Goal: Task Accomplishment & Management: Manage account settings

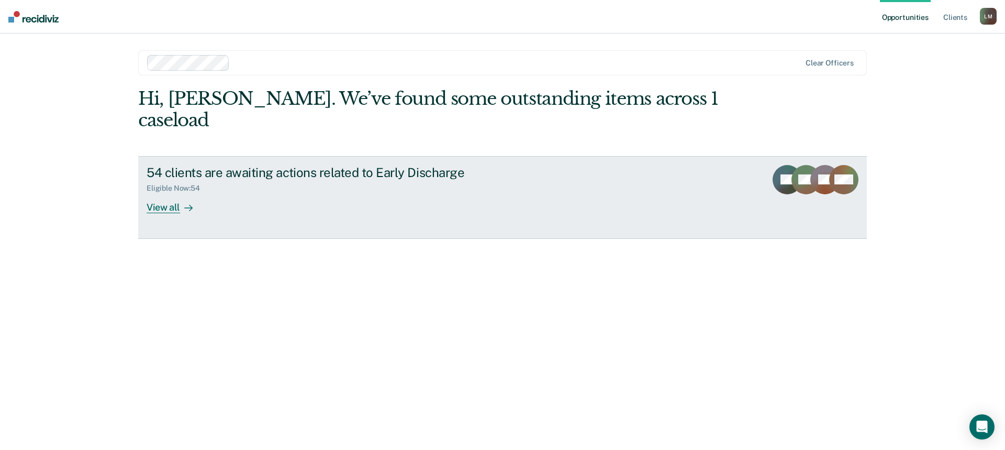
click at [162, 193] on div "View all" at bounding box center [176, 203] width 59 height 20
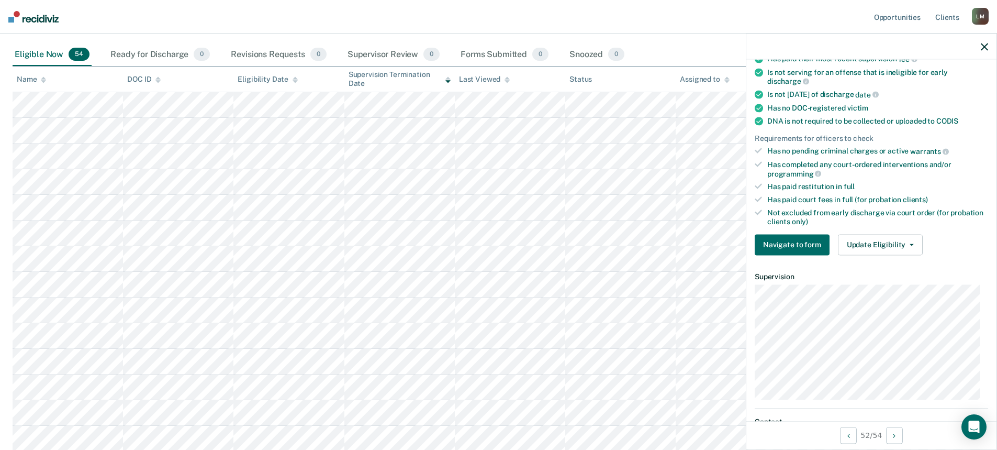
scroll to position [262, 0]
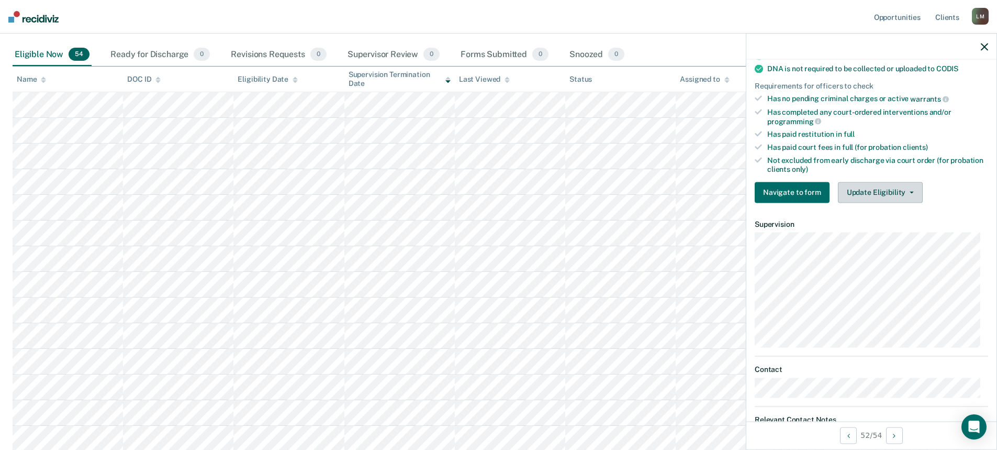
click at [905, 193] on button "Update Eligibility" at bounding box center [880, 192] width 85 height 21
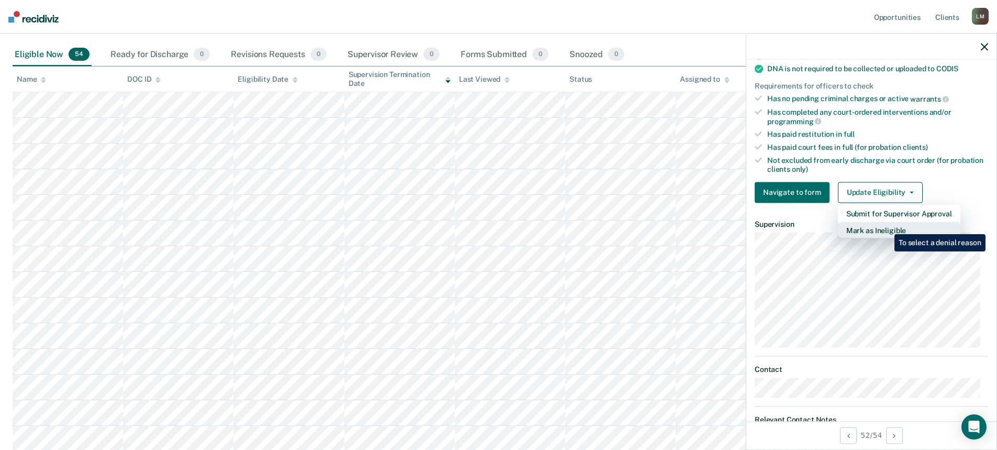
click at [887, 226] on button "Mark as Ineligible" at bounding box center [899, 229] width 123 height 17
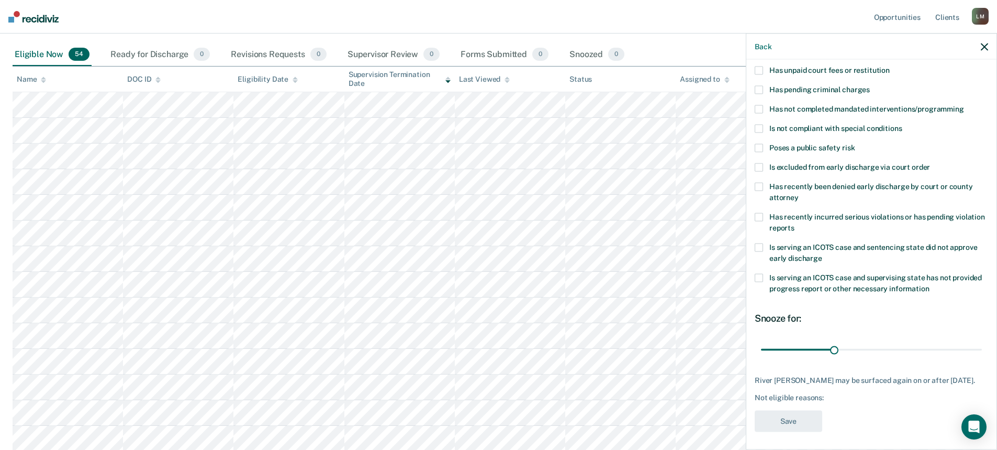
scroll to position [84, 0]
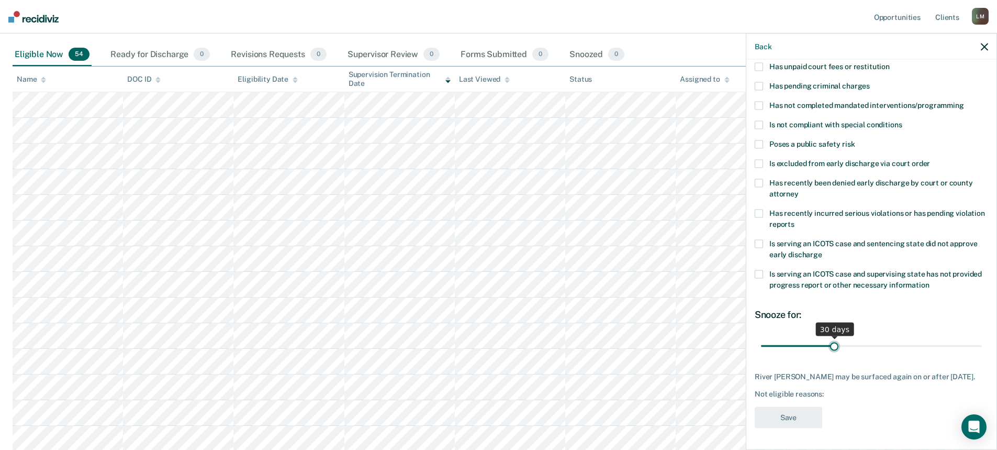
click at [831, 339] on input "range" at bounding box center [871, 346] width 221 height 18
drag, startPoint x: 831, startPoint y: 339, endPoint x: 862, endPoint y: 343, distance: 31.7
click at [862, 343] on input "range" at bounding box center [871, 347] width 221 height 18
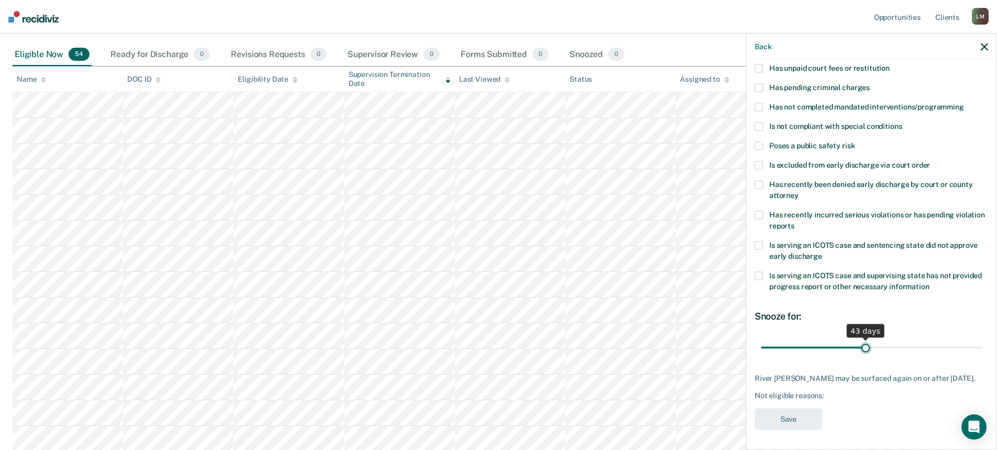
click at [862, 343] on input "range" at bounding box center [871, 347] width 221 height 18
drag, startPoint x: 880, startPoint y: 347, endPoint x: 893, endPoint y: 348, distance: 12.6
click at [888, 348] on input "range" at bounding box center [871, 347] width 221 height 18
drag, startPoint x: 896, startPoint y: 349, endPoint x: 912, endPoint y: 349, distance: 15.2
click at [906, 349] on input "range" at bounding box center [871, 347] width 221 height 18
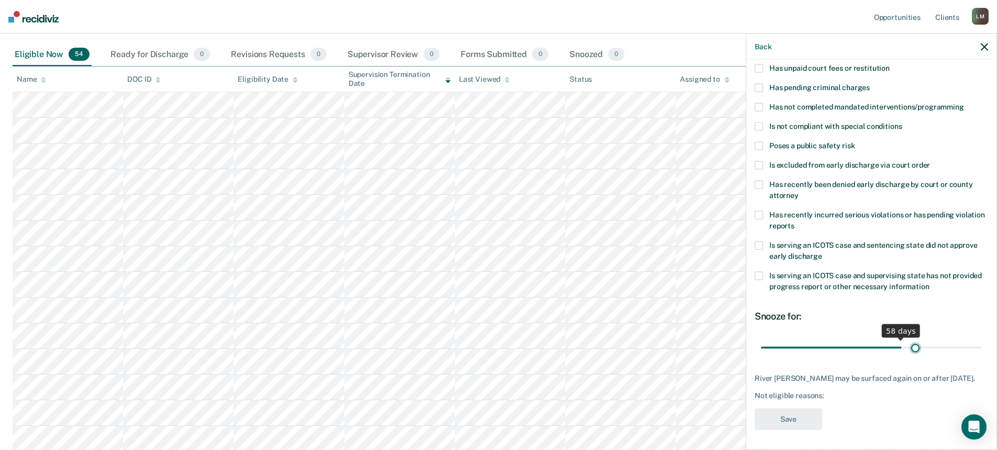
click at [910, 349] on input "range" at bounding box center [871, 347] width 221 height 18
drag, startPoint x: 924, startPoint y: 349, endPoint x: 938, endPoint y: 349, distance: 14.1
click at [936, 349] on input "range" at bounding box center [871, 347] width 221 height 18
drag, startPoint x: 938, startPoint y: 349, endPoint x: 948, endPoint y: 349, distance: 9.9
click at [946, 349] on input "range" at bounding box center [871, 347] width 221 height 18
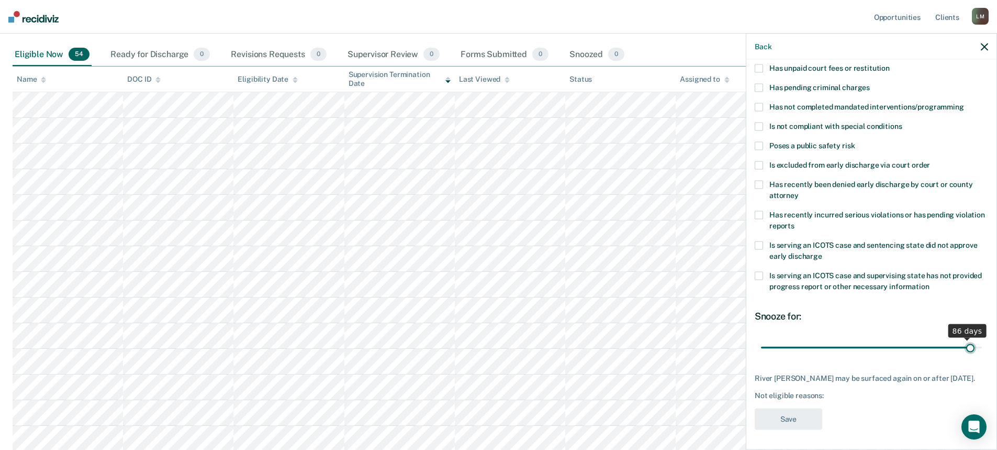
drag, startPoint x: 948, startPoint y: 349, endPoint x: 965, endPoint y: 349, distance: 16.8
click at [964, 349] on input "range" at bounding box center [871, 347] width 221 height 18
click at [965, 349] on input "range" at bounding box center [871, 347] width 221 height 18
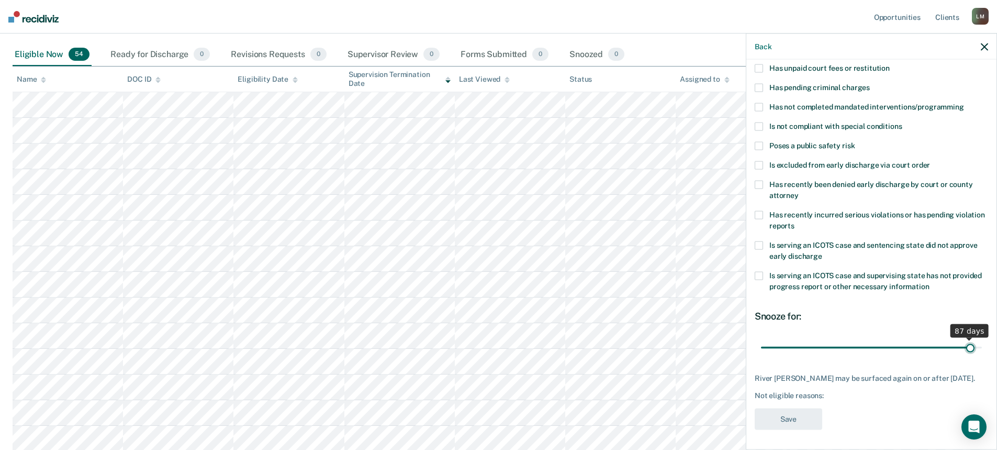
click at [965, 349] on input "range" at bounding box center [871, 347] width 221 height 18
drag, startPoint x: 965, startPoint y: 349, endPoint x: 799, endPoint y: 342, distance: 166.1
click at [799, 342] on input "range" at bounding box center [871, 346] width 221 height 18
drag, startPoint x: 808, startPoint y: 342, endPoint x: 824, endPoint y: 342, distance: 15.2
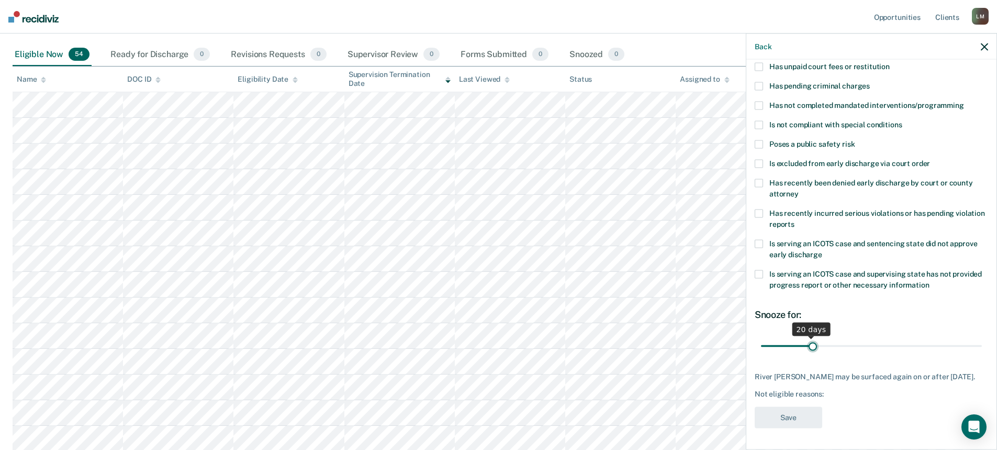
click at [812, 342] on input "range" at bounding box center [871, 346] width 221 height 18
drag, startPoint x: 824, startPoint y: 342, endPoint x: 859, endPoint y: 342, distance: 35.6
click at [832, 342] on input "range" at bounding box center [871, 346] width 221 height 18
click at [859, 342] on input "range" at bounding box center [871, 346] width 221 height 18
click at [894, 346] on input "range" at bounding box center [871, 347] width 221 height 18
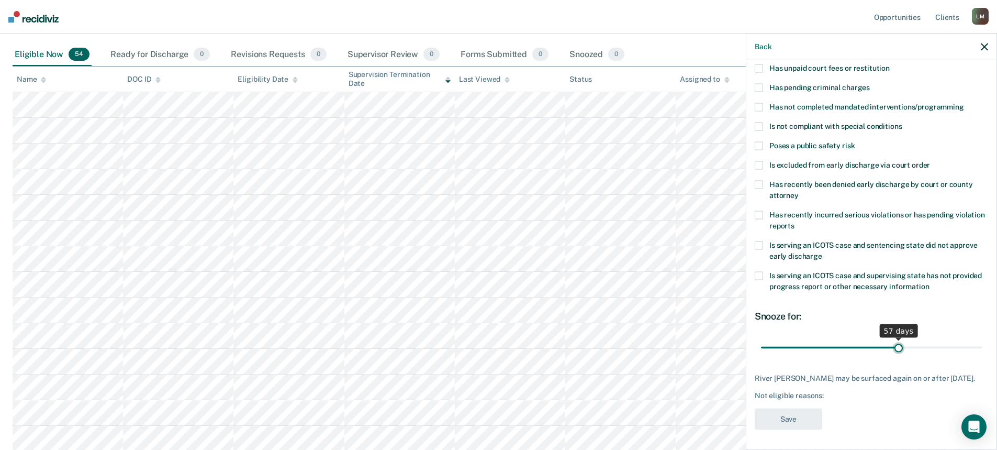
click at [894, 346] on input "range" at bounding box center [871, 347] width 221 height 18
drag, startPoint x: 894, startPoint y: 346, endPoint x: 847, endPoint y: 348, distance: 47.2
type input "37"
click at [847, 348] on input "range" at bounding box center [871, 347] width 221 height 18
click at [849, 346] on input "range" at bounding box center [871, 347] width 221 height 18
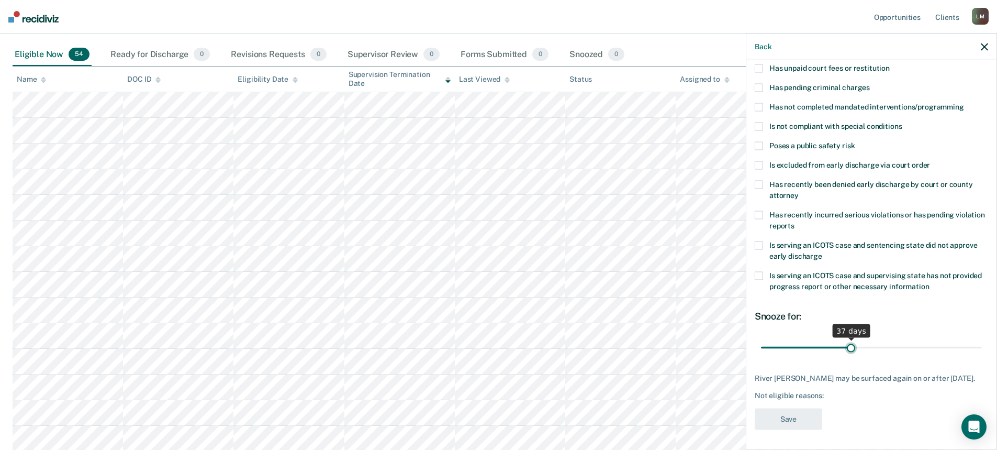
click at [849, 346] on input "range" at bounding box center [871, 347] width 221 height 18
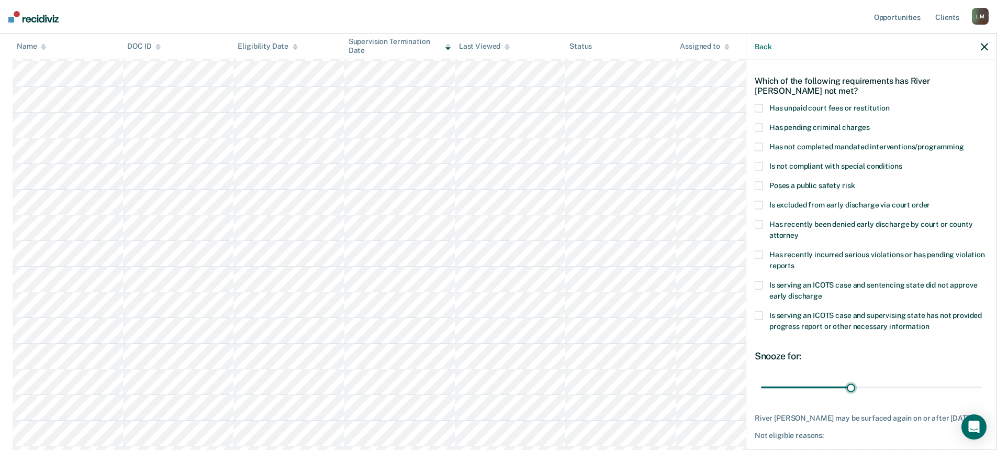
scroll to position [0, 0]
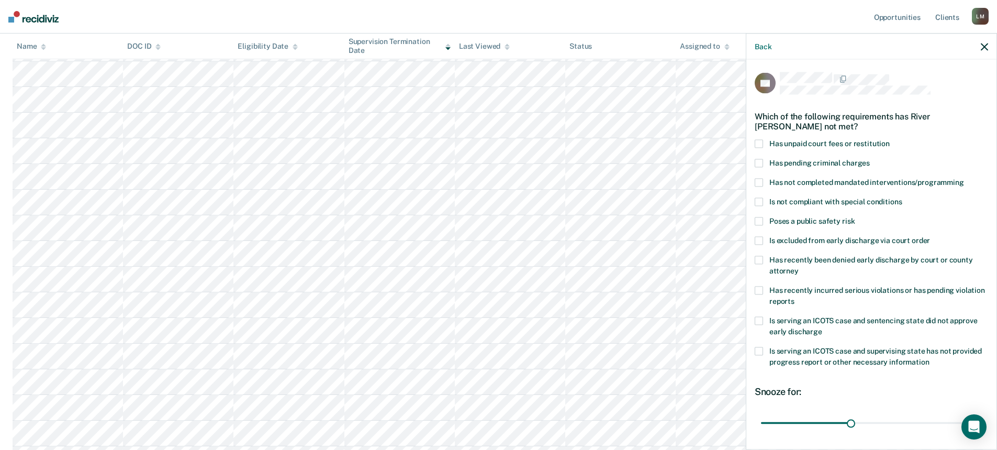
click at [758, 218] on span at bounding box center [759, 221] width 8 height 8
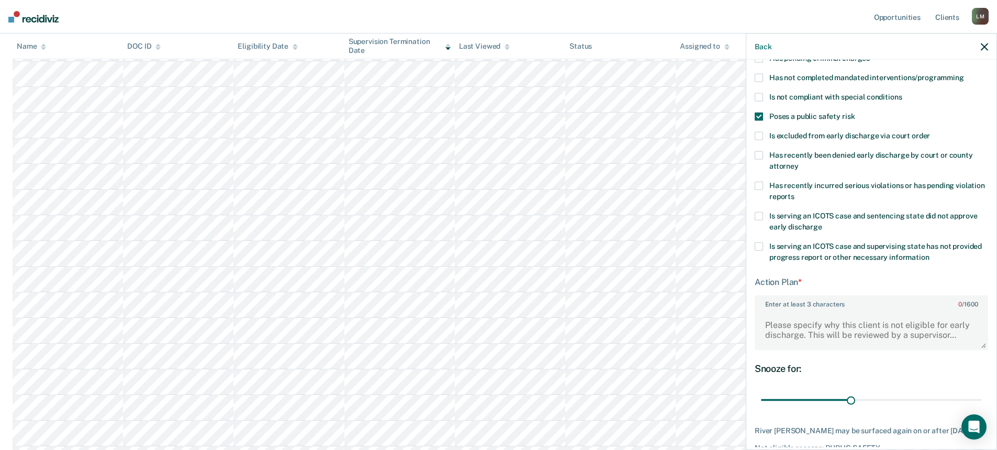
scroll to position [52, 0]
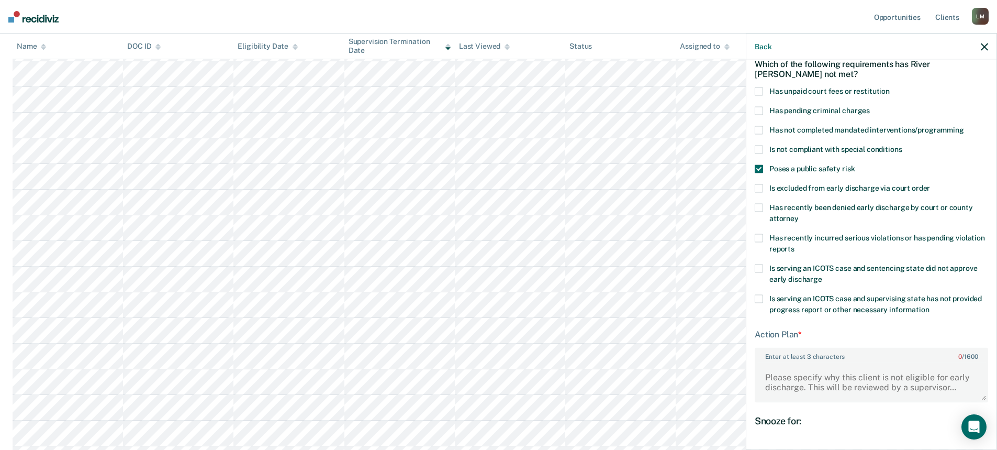
click at [758, 168] on span at bounding box center [759, 169] width 8 height 8
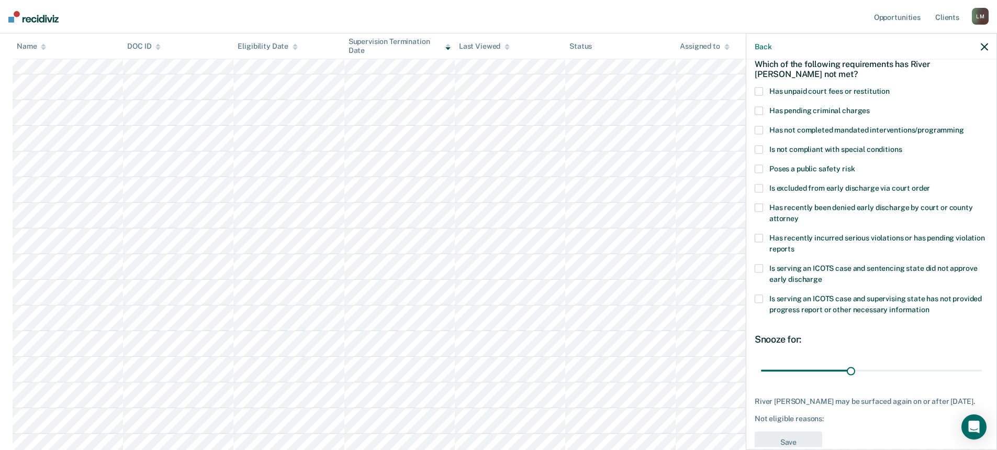
scroll to position [419, 0]
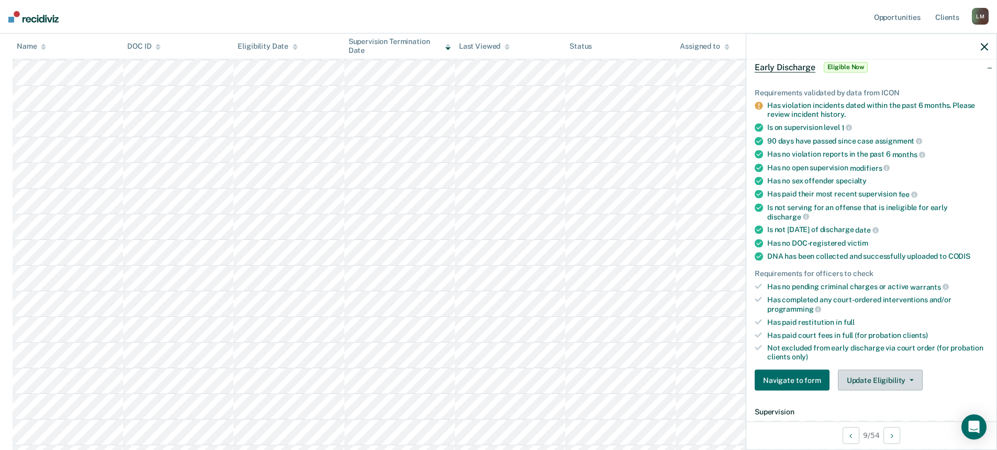
click at [894, 378] on button "Update Eligibility" at bounding box center [880, 380] width 85 height 21
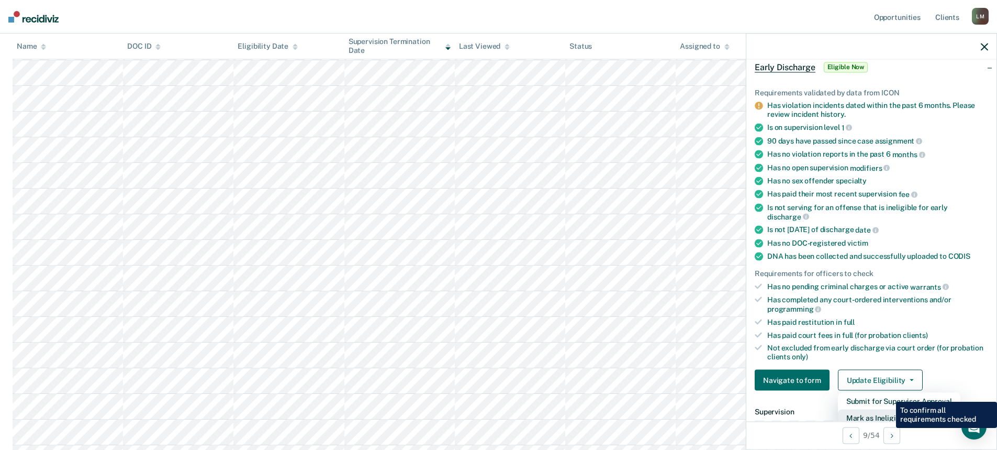
scroll to position [56, 0]
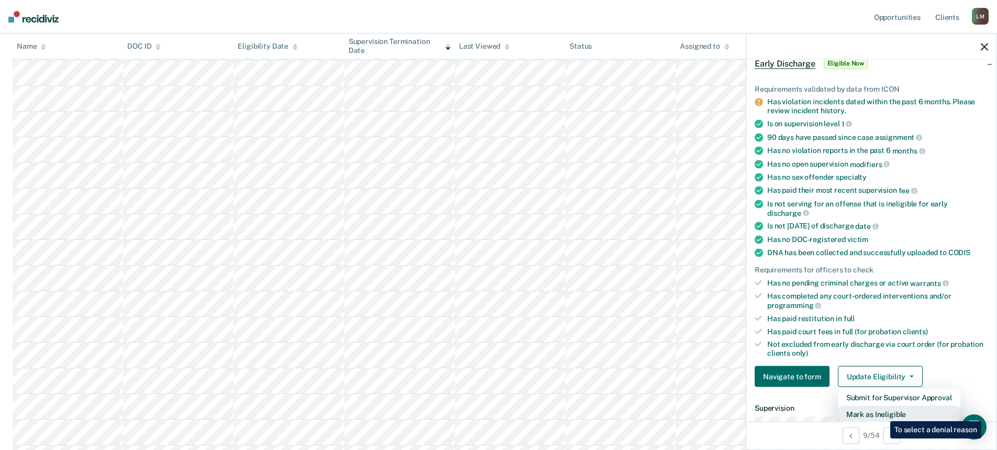
click at [883, 413] on button "Mark as Ineligible" at bounding box center [899, 414] width 123 height 17
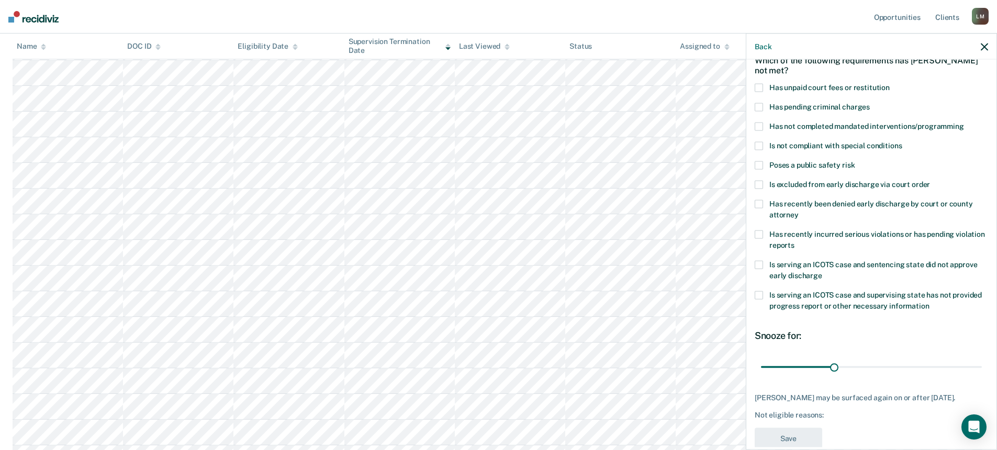
scroll to position [4, 0]
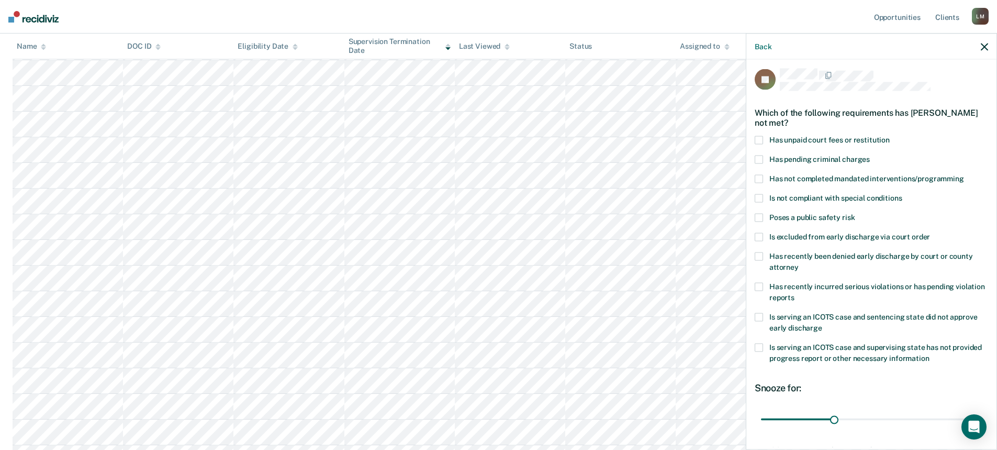
click at [984, 45] on icon "button" at bounding box center [984, 46] width 7 height 7
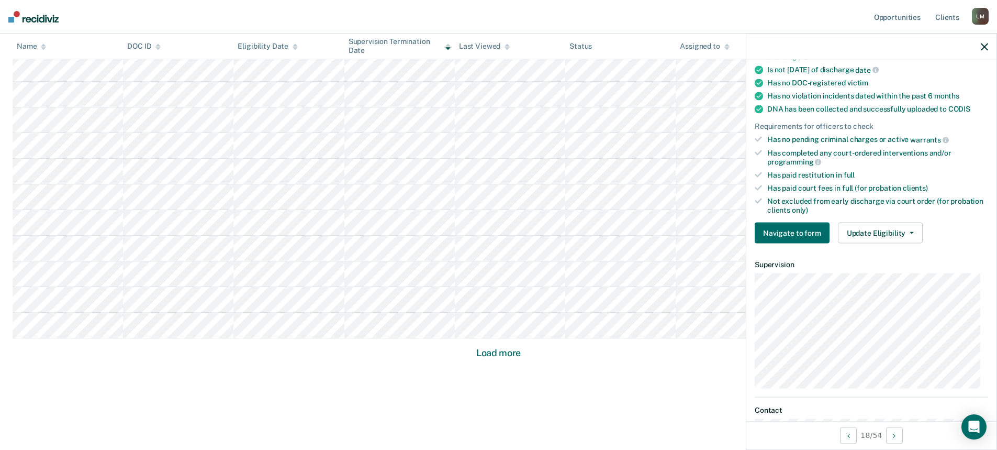
scroll to position [209, 0]
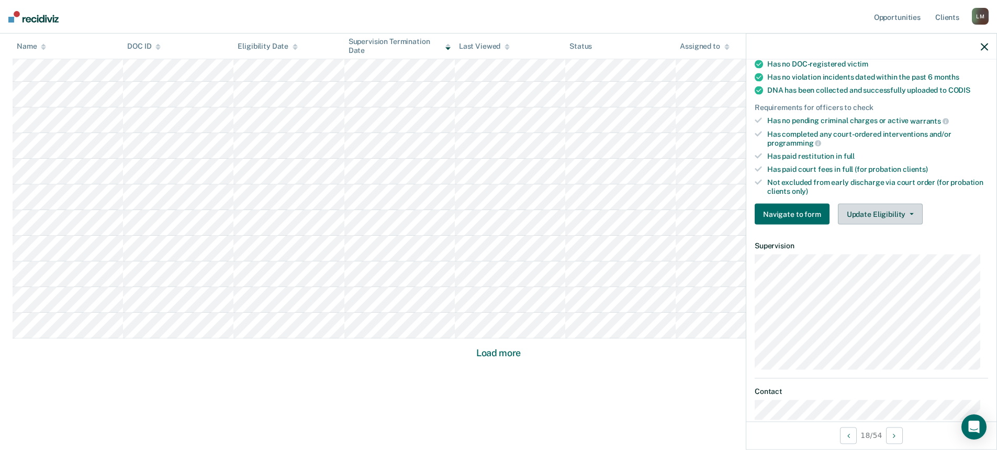
click at [895, 208] on button "Update Eligibility" at bounding box center [880, 214] width 85 height 21
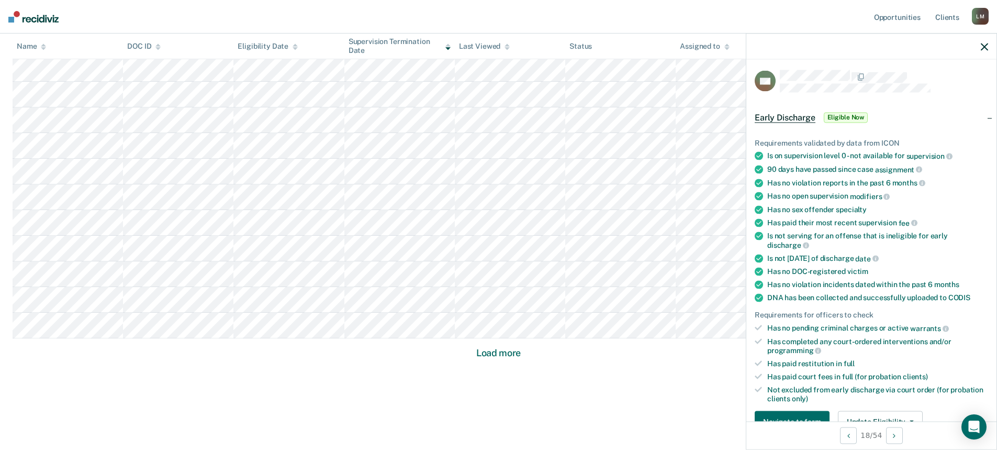
scroll to position [0, 0]
click at [983, 45] on icon "button" at bounding box center [984, 46] width 7 height 7
